Goal: Task Accomplishment & Management: Complete application form

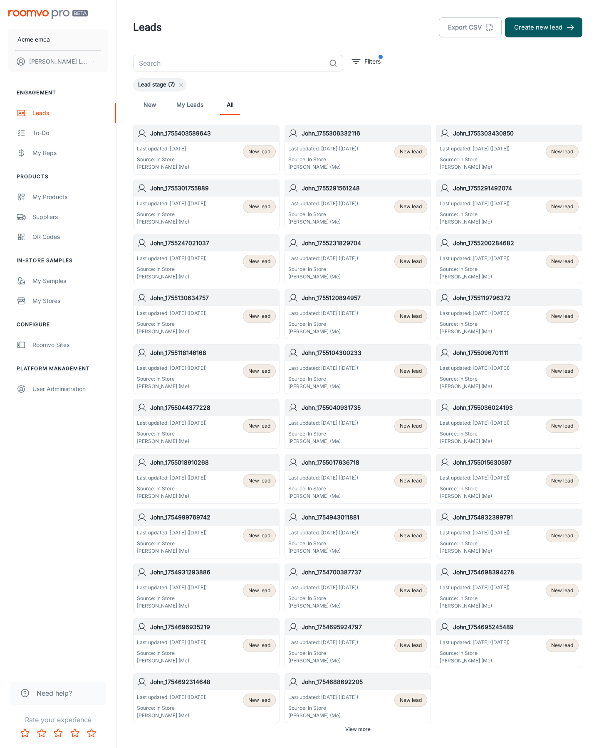
click at [543, 27] on button "Create new lead" at bounding box center [543, 27] width 77 height 20
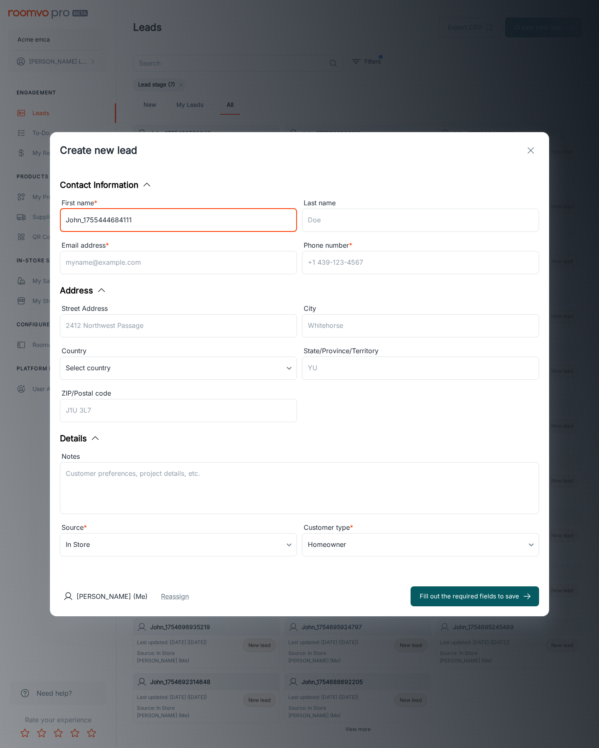
type input "John_1755444684111"
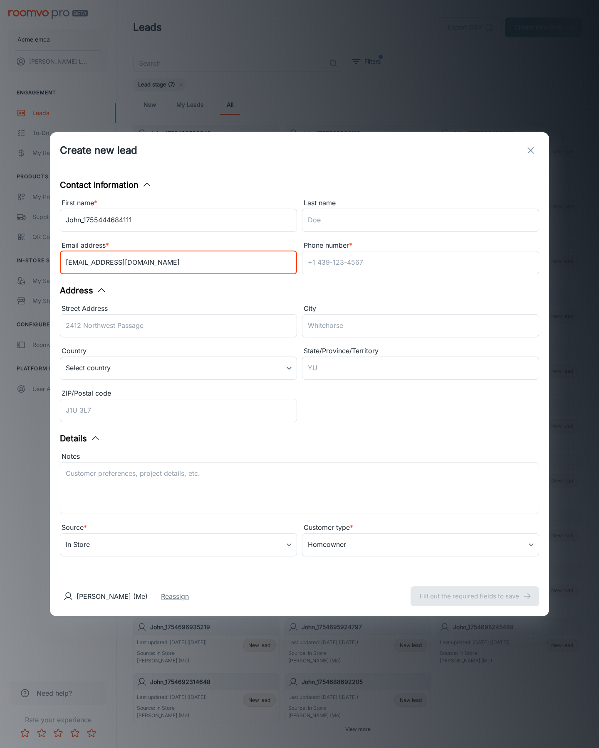
type input "[EMAIL_ADDRESS][DOMAIN_NAME]"
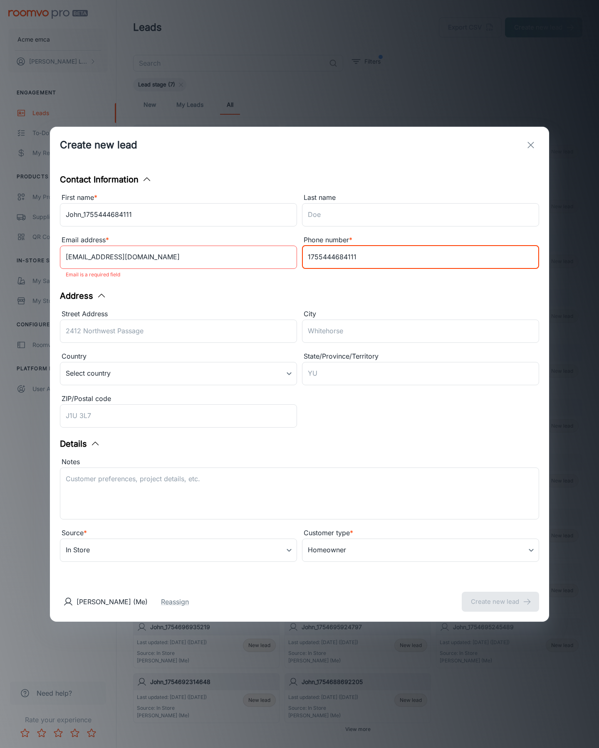
type input "1755444684111"
click at [500, 596] on button "Create new lead" at bounding box center [499, 602] width 77 height 20
